Goal: Task Accomplishment & Management: Manage account settings

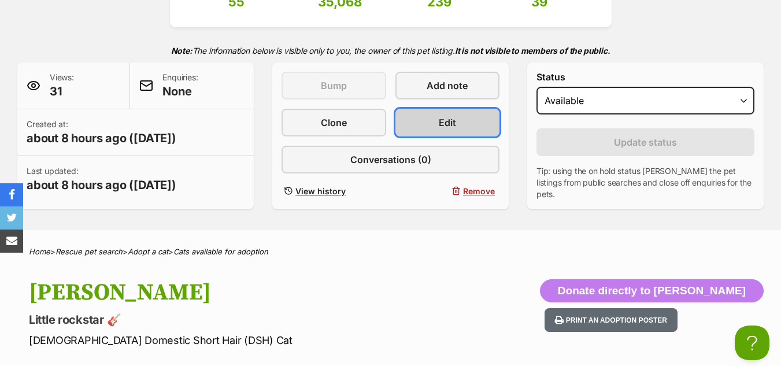
click at [455, 127] on span "Edit" at bounding box center [447, 123] width 17 height 14
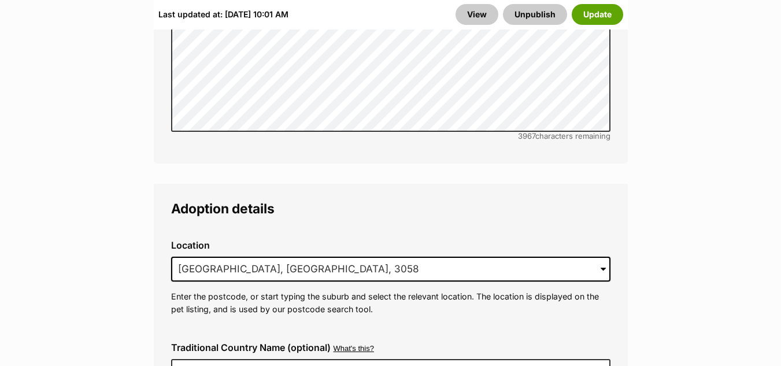
scroll to position [2711, 0]
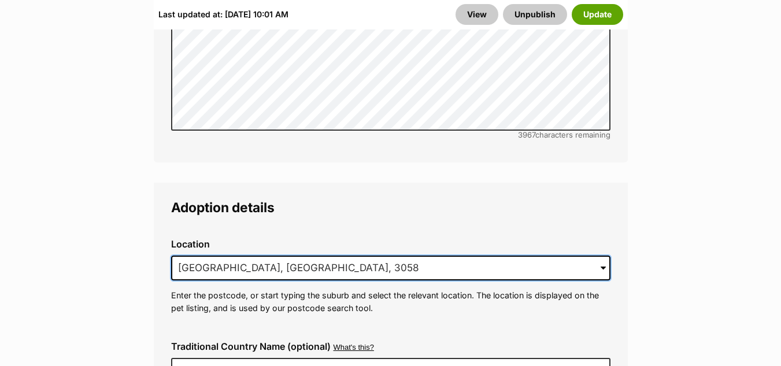
drag, startPoint x: 302, startPoint y: 224, endPoint x: 0, endPoint y: 241, distance: 302.4
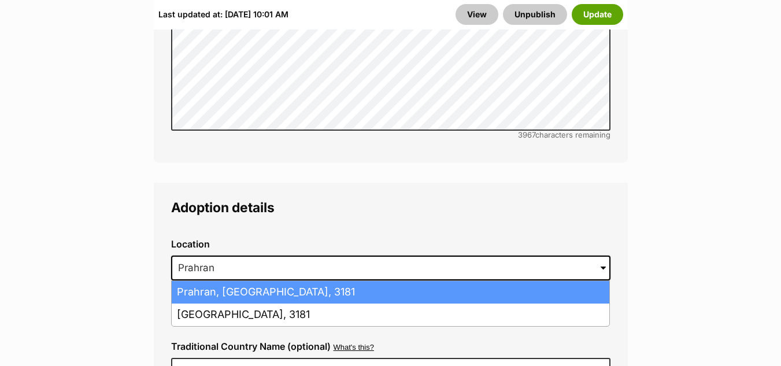
click at [202, 281] on li "Prahran, Victoria, 3181" at bounding box center [391, 292] width 438 height 23
type input "Prahran, Victoria, 3181"
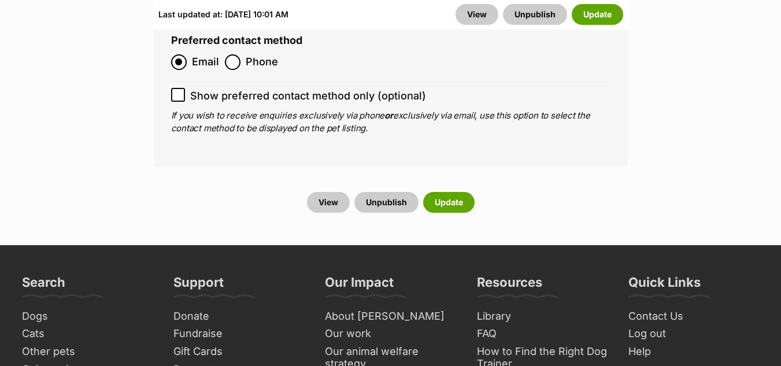
scroll to position [4871, 0]
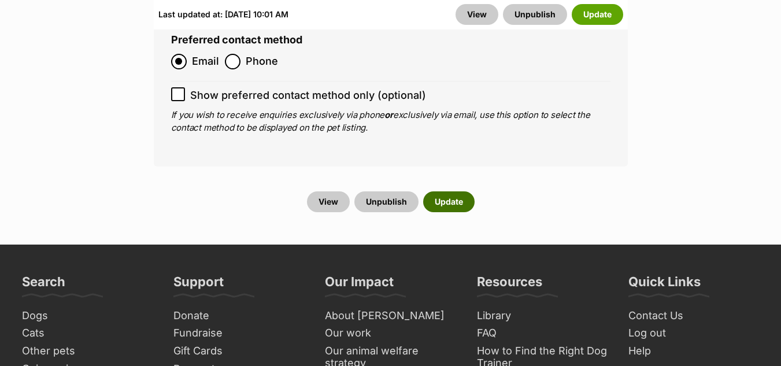
click at [445, 191] on button "Update" at bounding box center [448, 201] width 51 height 21
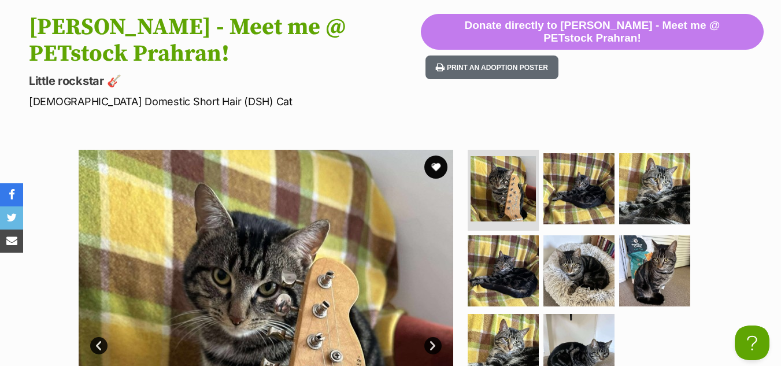
scroll to position [486, 0]
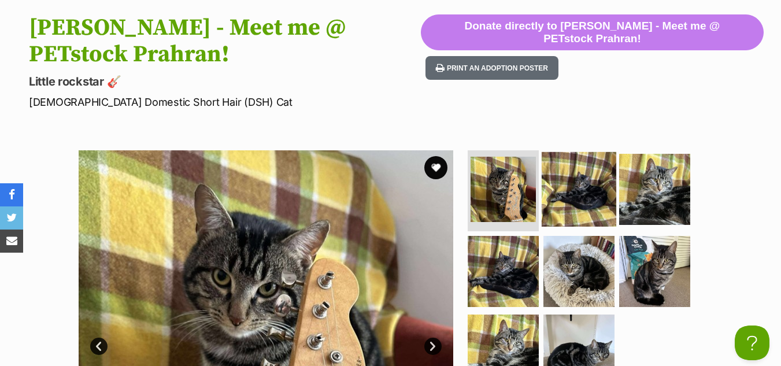
click at [585, 154] on img at bounding box center [579, 189] width 75 height 75
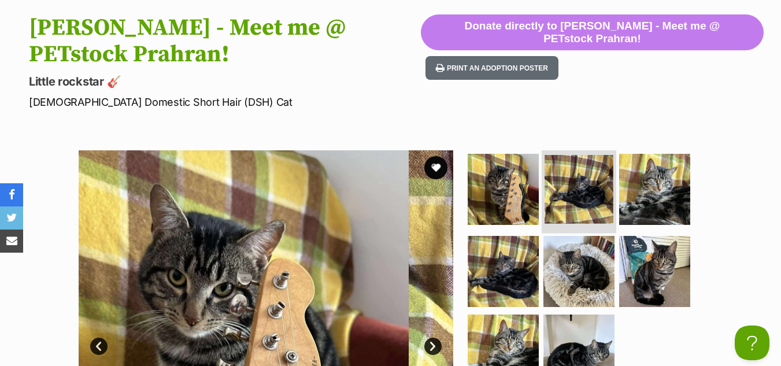
scroll to position [0, 0]
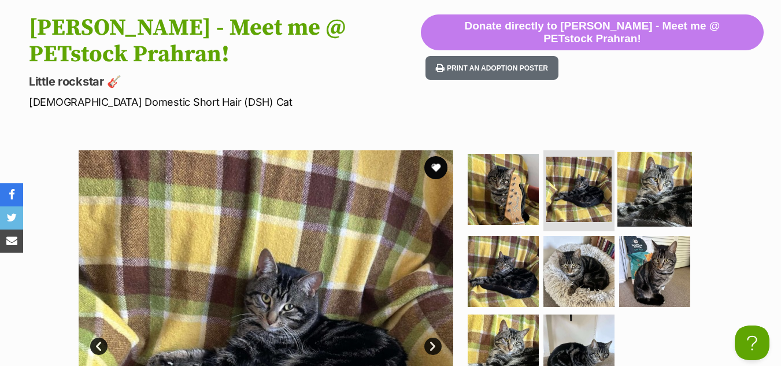
click at [662, 169] on img at bounding box center [655, 189] width 75 height 75
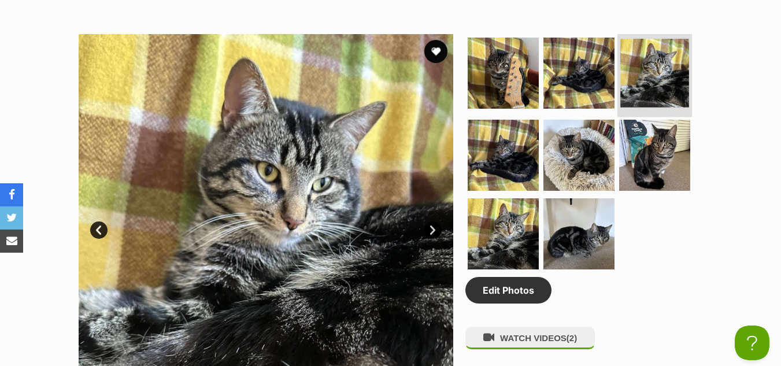
scroll to position [616, 0]
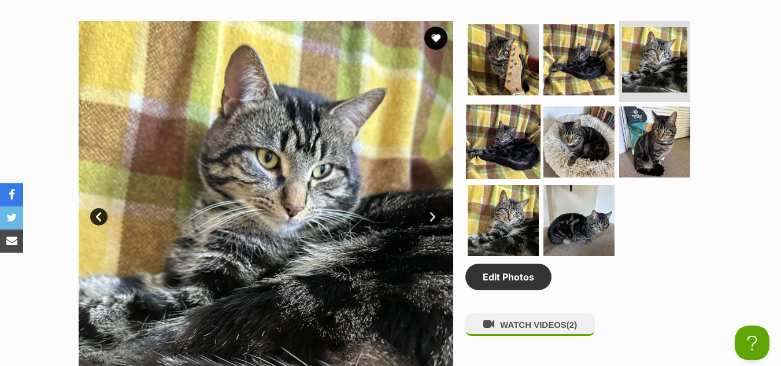
click at [504, 105] on img at bounding box center [503, 142] width 75 height 75
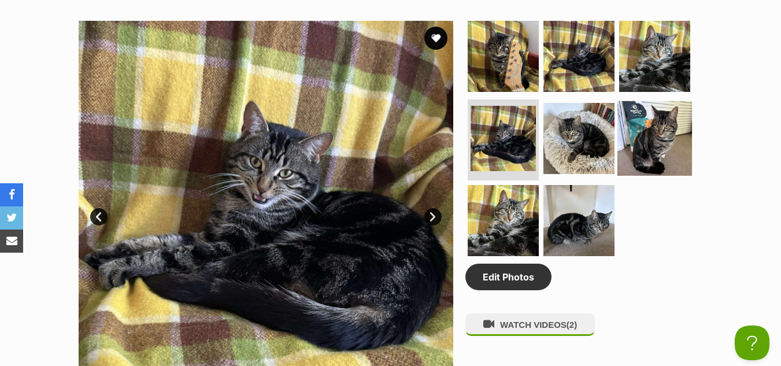
click at [667, 117] on img at bounding box center [655, 138] width 75 height 75
